Goal: Task Accomplishment & Management: Complete application form

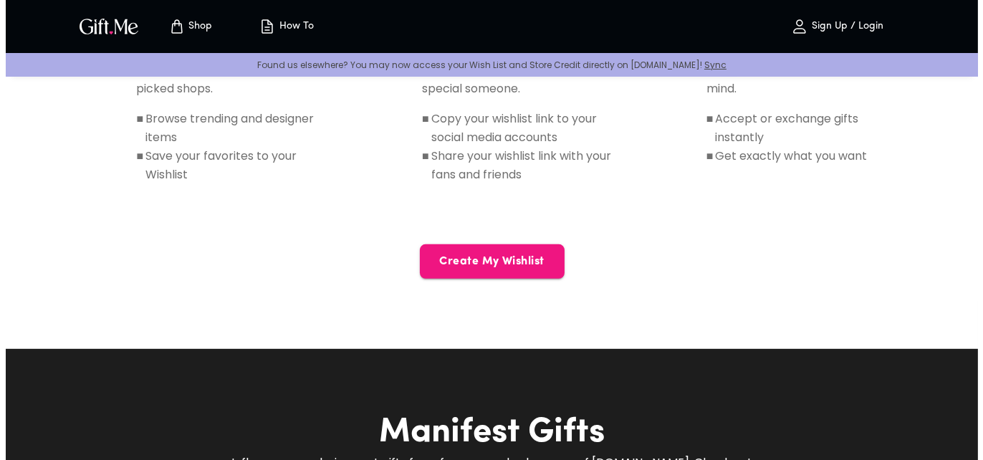
scroll to position [793, 0]
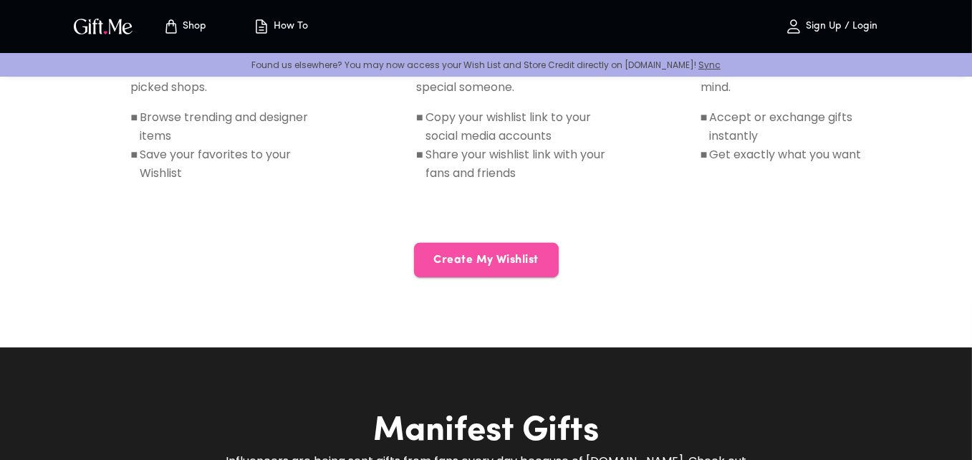
click at [472, 257] on span "Create My Wishlist" at bounding box center [486, 260] width 145 height 16
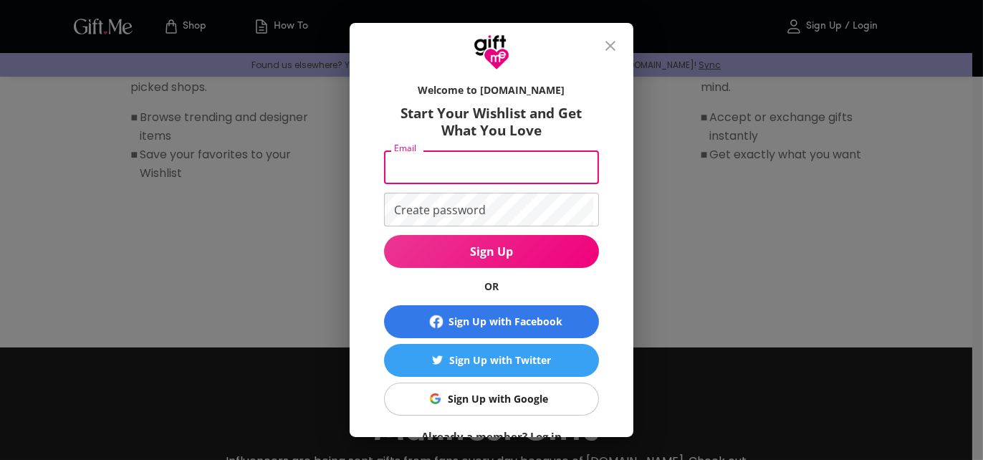
click at [474, 168] on input "Email" at bounding box center [488, 167] width 209 height 34
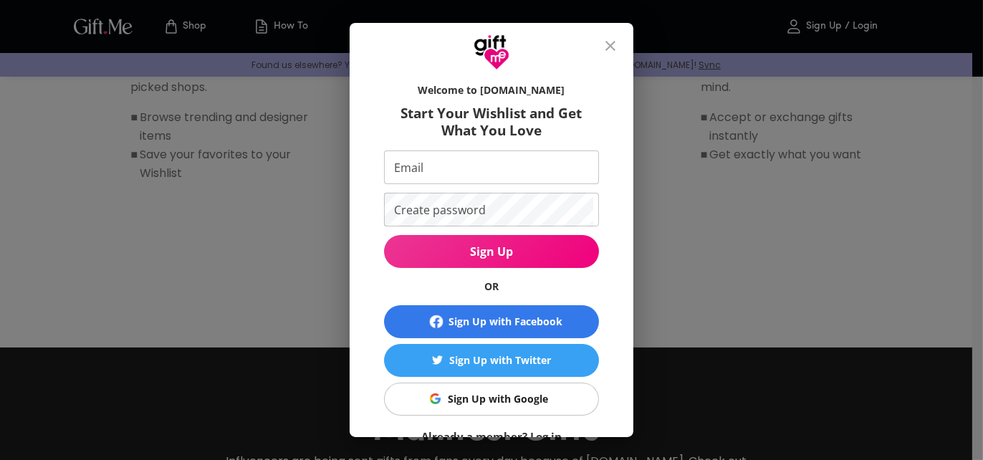
click at [338, 260] on div "Welcome to [DOMAIN_NAME] Start Your Wishlist and Get What You Love Email Email …" at bounding box center [491, 230] width 983 height 460
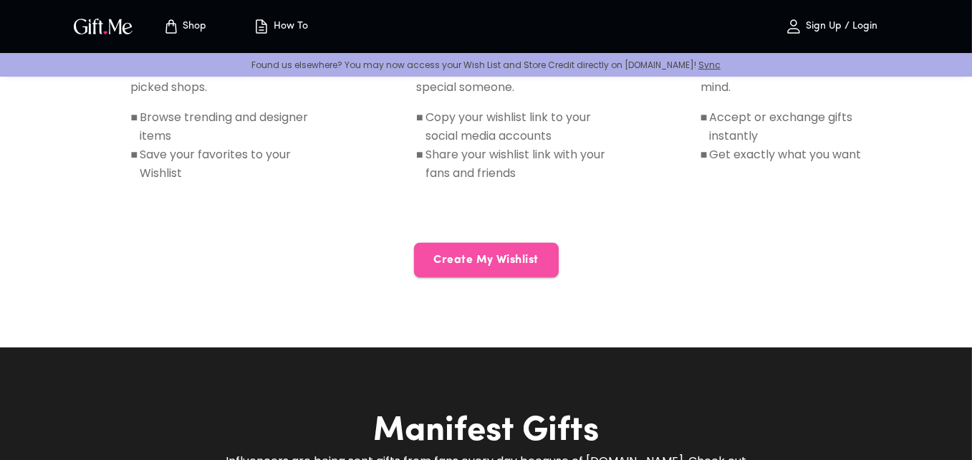
click at [489, 269] on button "Create My Wishlist" at bounding box center [486, 260] width 145 height 34
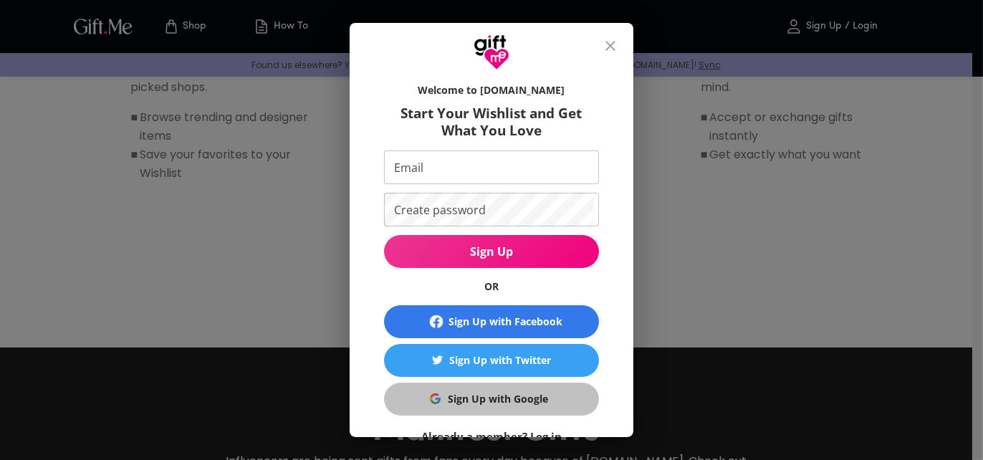
click at [466, 399] on div "Sign Up with Google" at bounding box center [498, 399] width 100 height 16
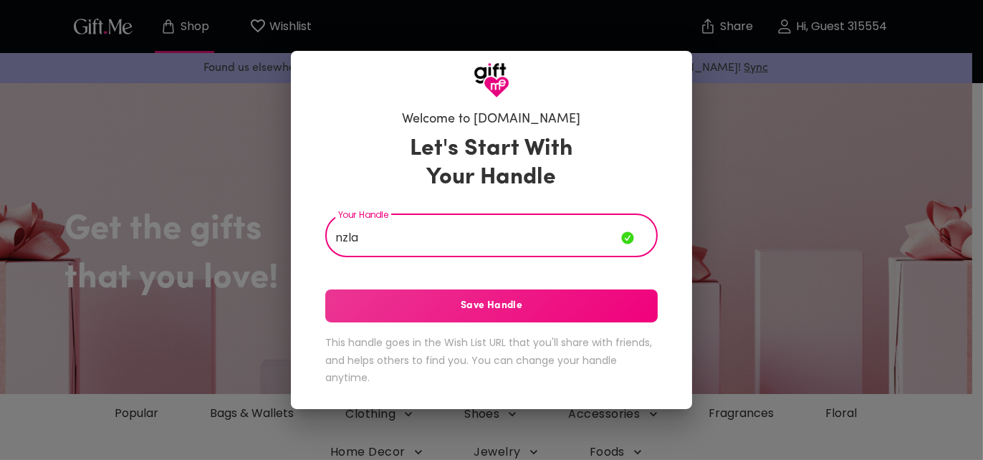
type input "nzla"
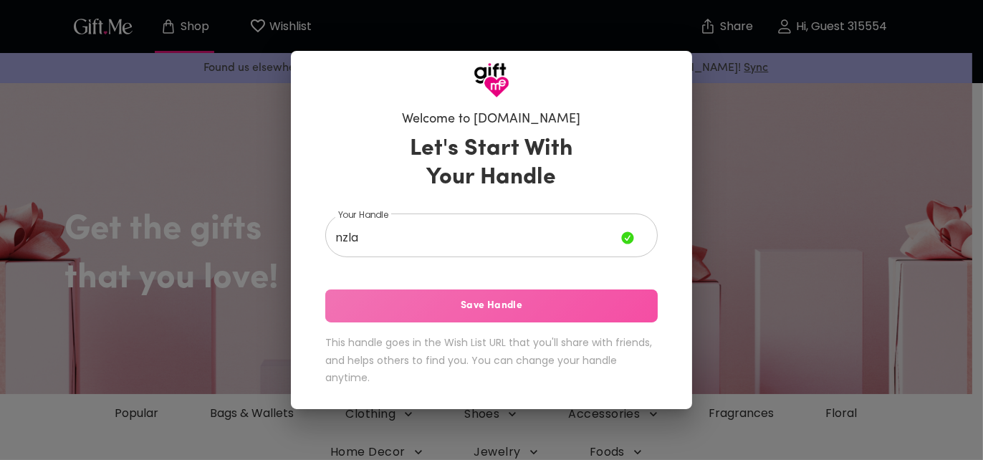
click at [433, 310] on span "Save Handle" at bounding box center [491, 306] width 332 height 16
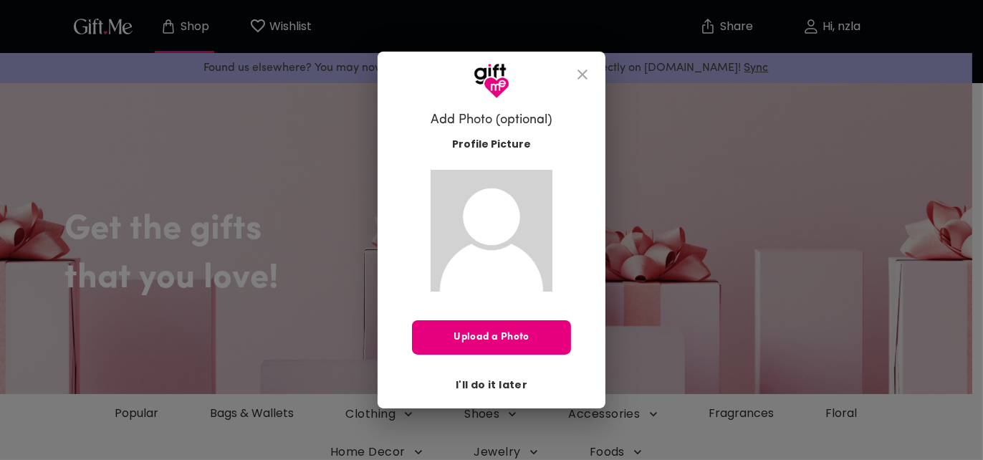
click at [498, 383] on span "I'll do it later" at bounding box center [492, 385] width 72 height 16
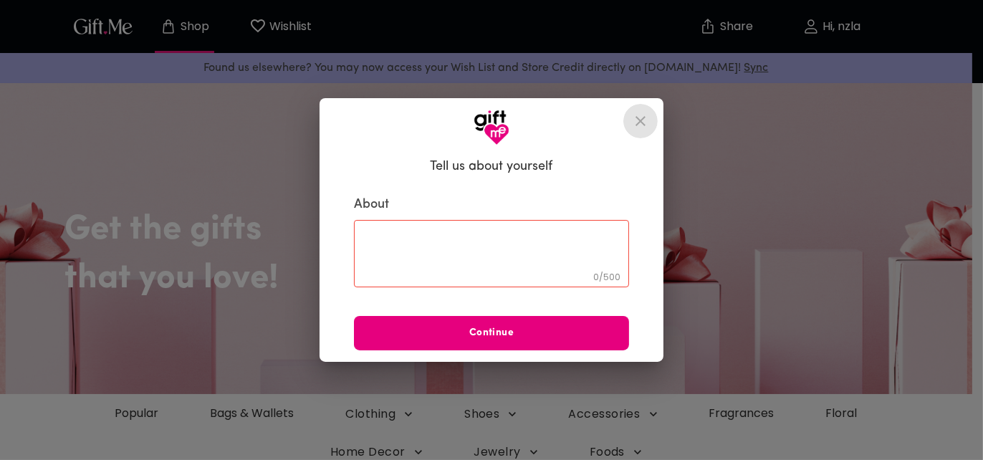
click at [642, 119] on icon "close" at bounding box center [641, 121] width 10 height 10
